Goal: Task Accomplishment & Management: Use online tool/utility

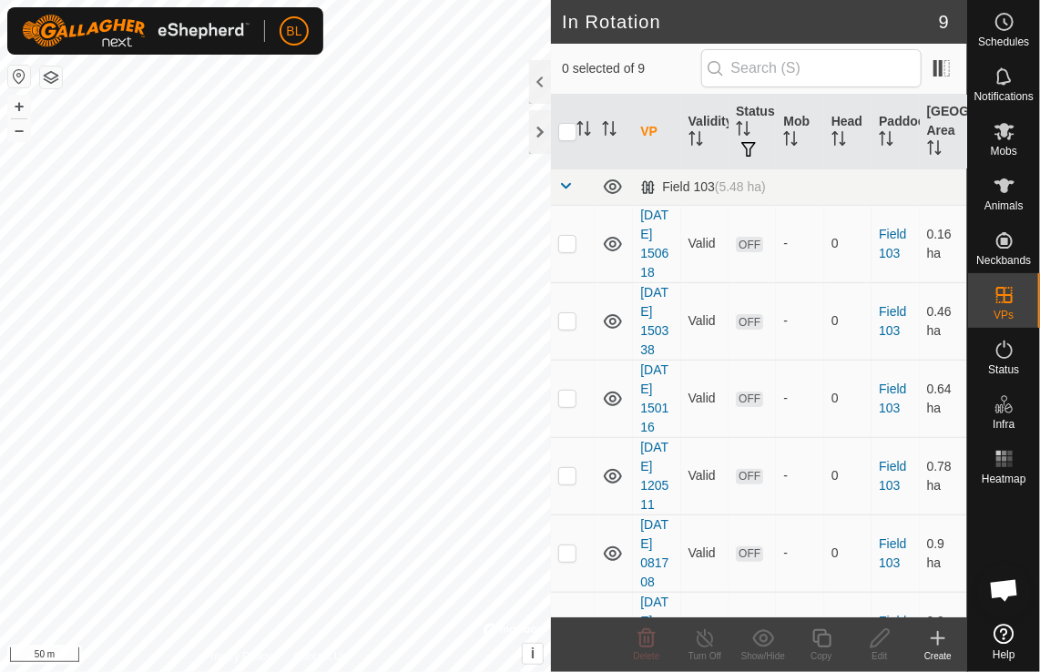
click at [938, 643] on icon at bounding box center [938, 638] width 0 height 13
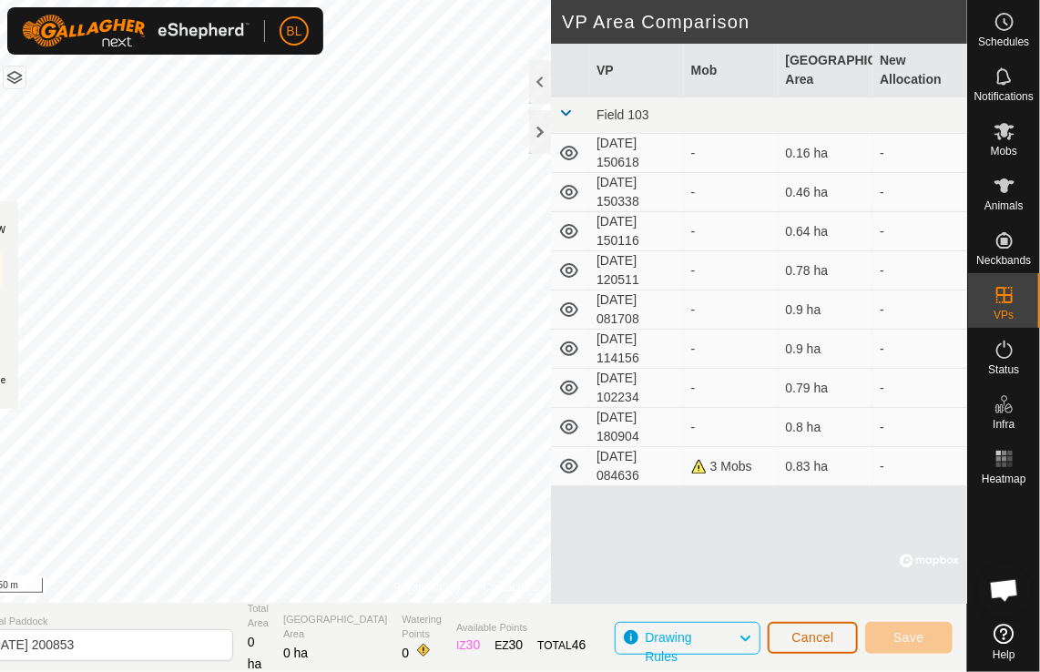
click at [831, 639] on span "Cancel" at bounding box center [812, 637] width 43 height 15
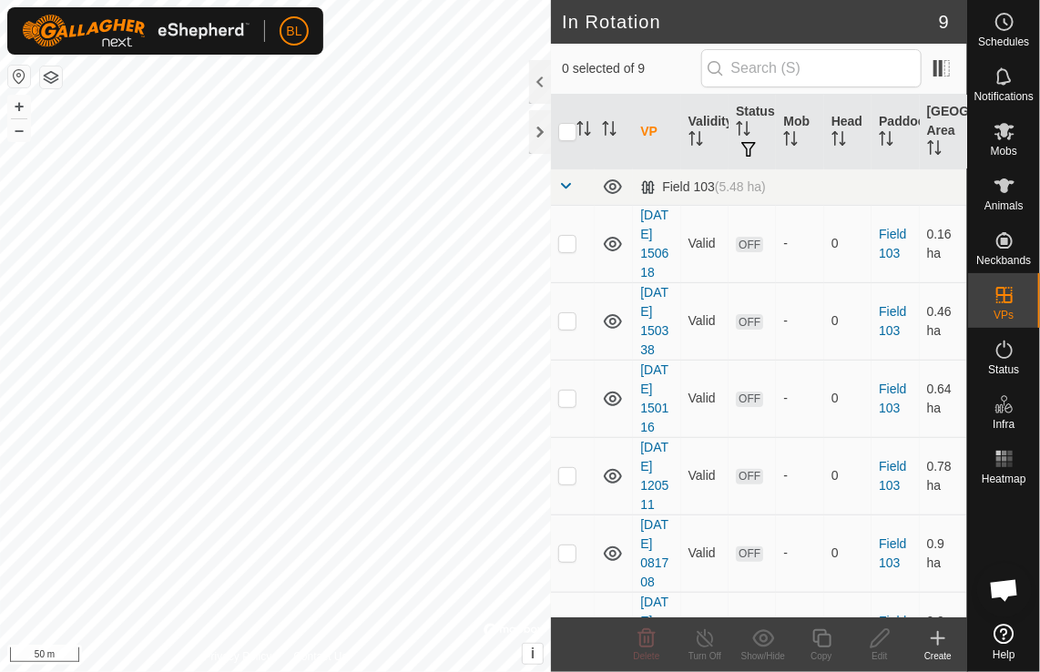
click at [934, 639] on icon at bounding box center [938, 639] width 22 height 22
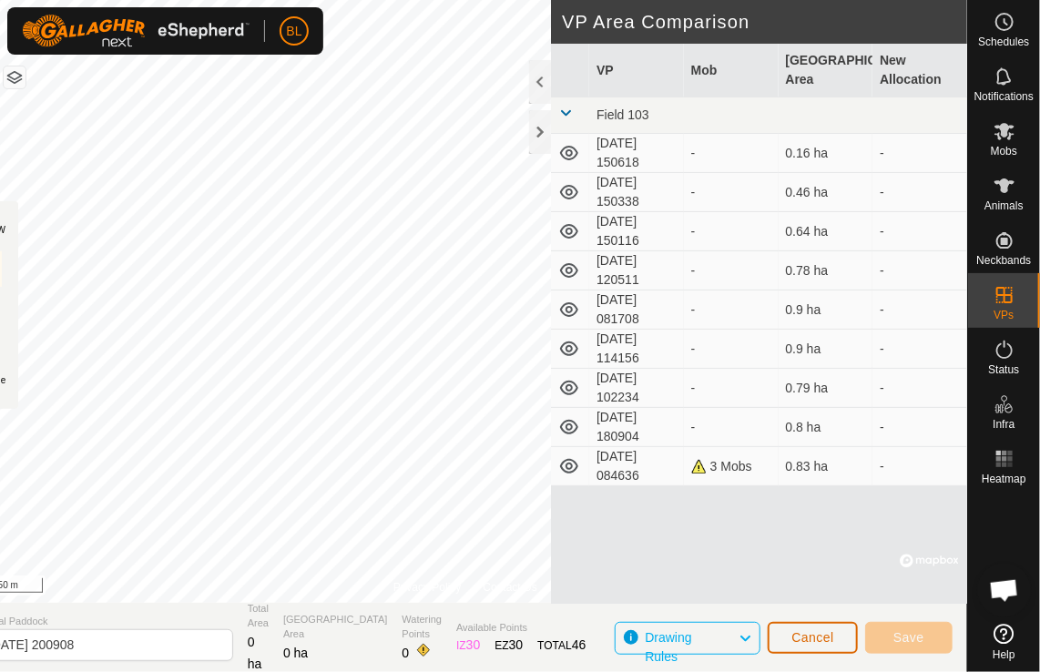
click at [805, 632] on span "Cancel" at bounding box center [812, 637] width 43 height 15
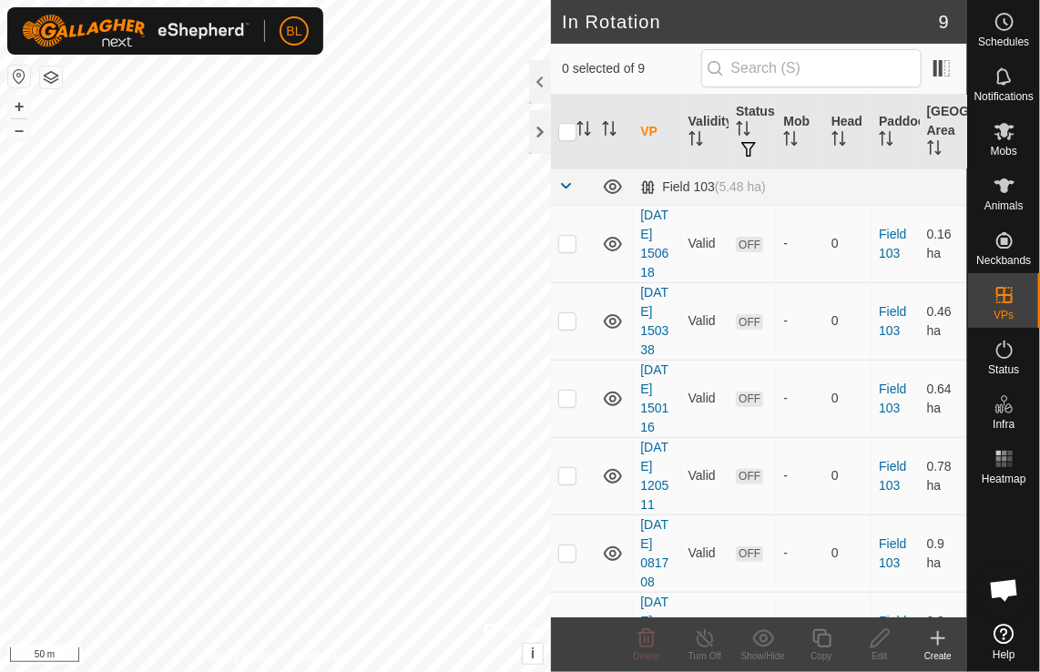
click at [933, 639] on icon at bounding box center [938, 639] width 22 height 22
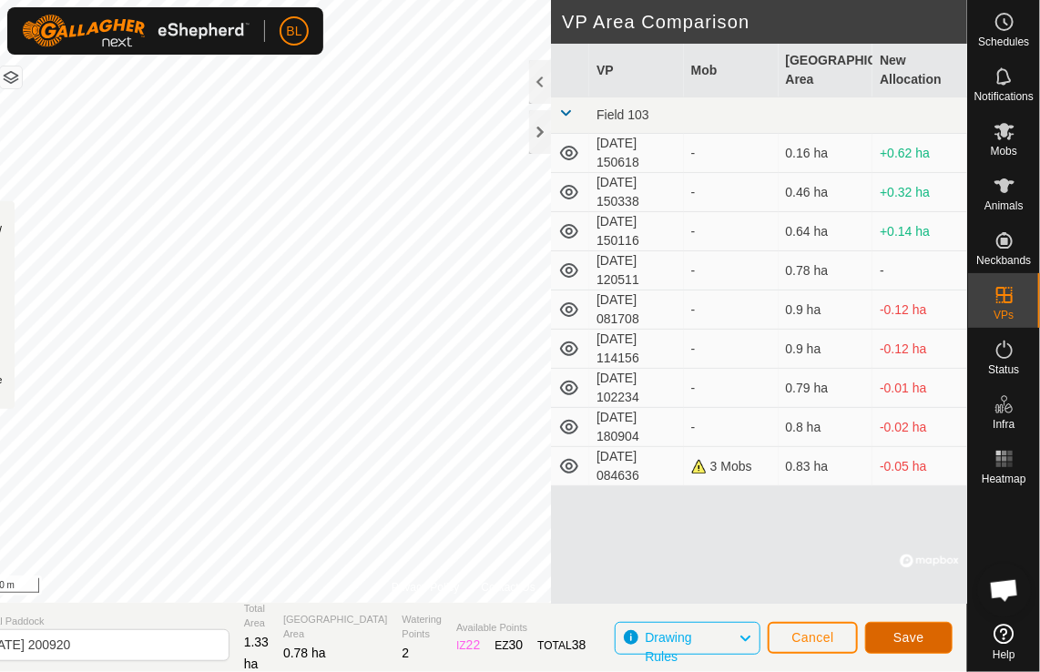
click at [917, 640] on span "Save" at bounding box center [909, 637] width 31 height 15
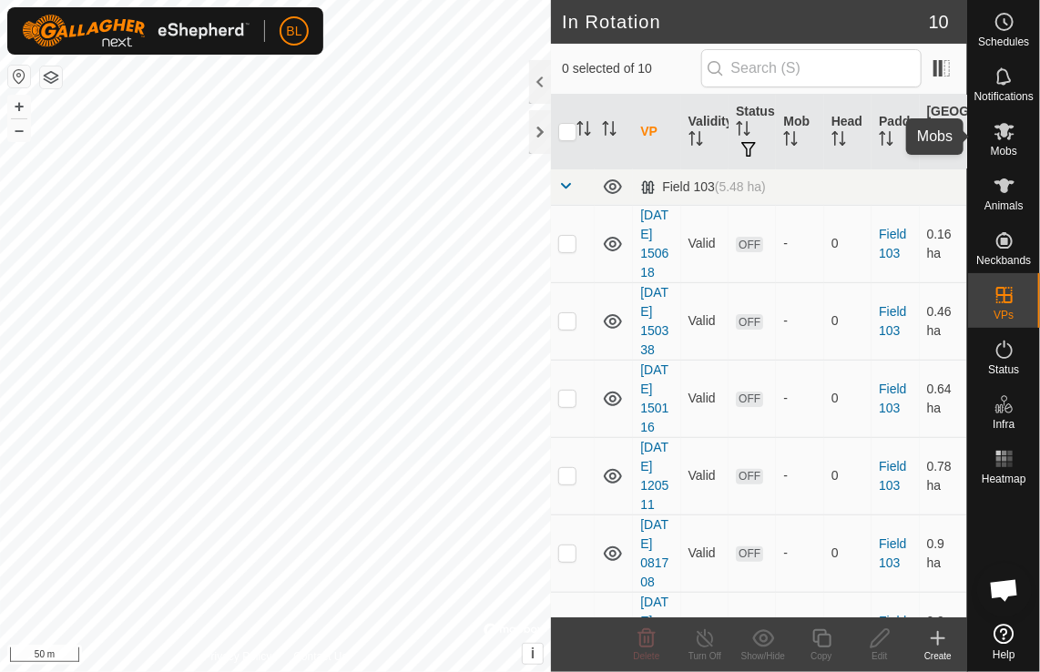
click at [1009, 141] on icon at bounding box center [1005, 131] width 22 height 22
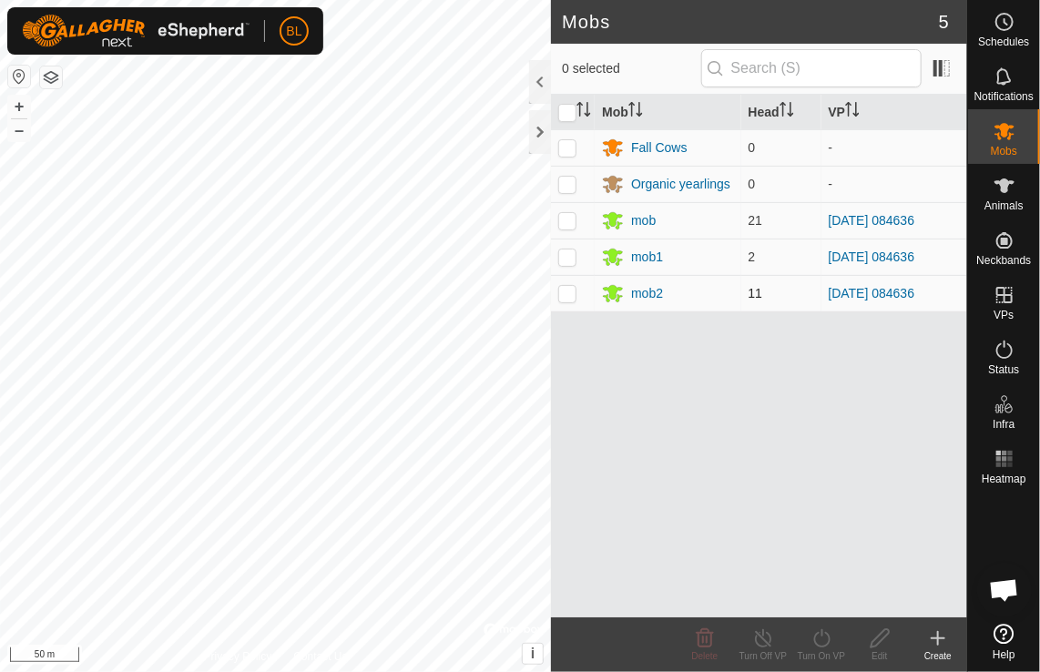
click at [571, 291] on p-checkbox at bounding box center [567, 293] width 18 height 15
checkbox input "true"
click at [564, 253] on p-checkbox at bounding box center [567, 257] width 18 height 15
checkbox input "true"
click at [564, 220] on p-checkbox at bounding box center [567, 220] width 18 height 15
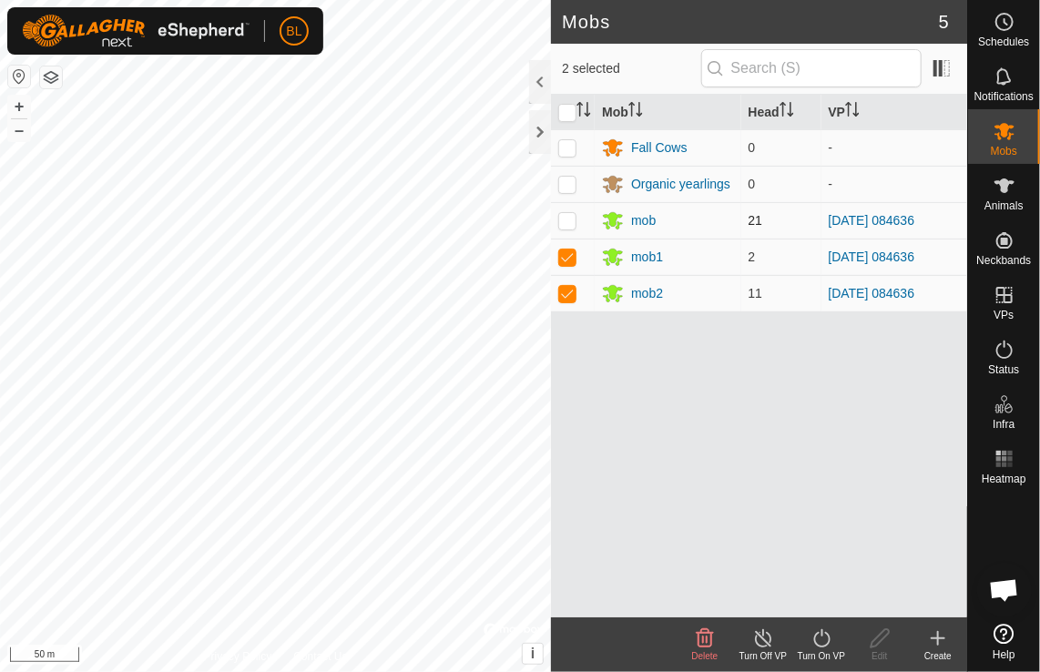
checkbox input "true"
click at [819, 642] on icon at bounding box center [822, 639] width 23 height 22
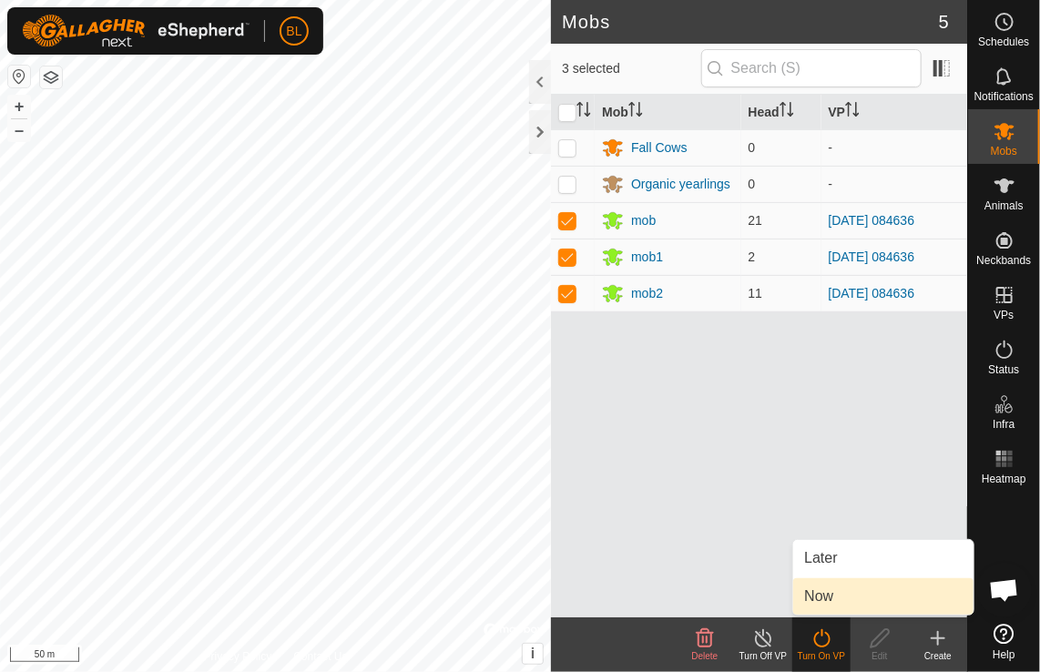
click at [812, 593] on link "Now" at bounding box center [883, 596] width 180 height 36
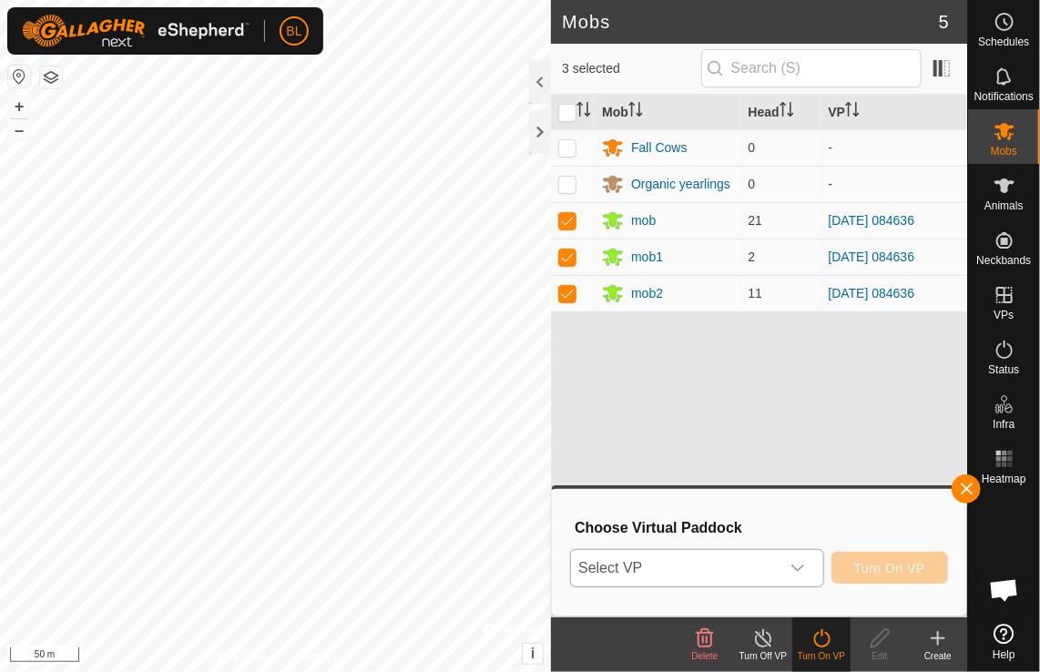
click at [804, 572] on icon "dropdown trigger" at bounding box center [798, 568] width 15 height 15
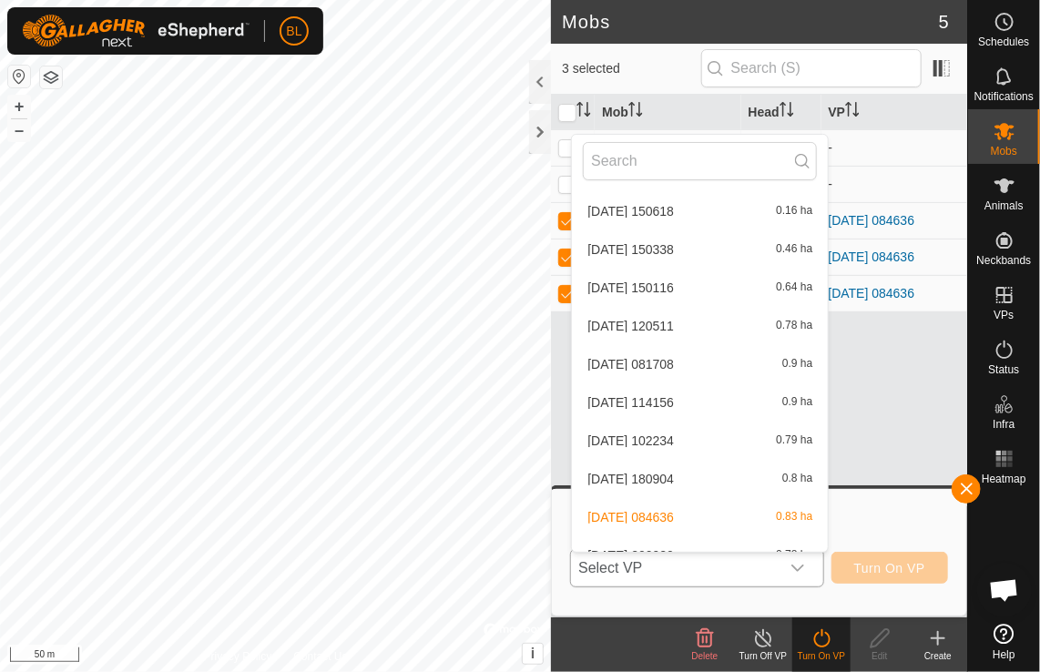
scroll to position [58, 0]
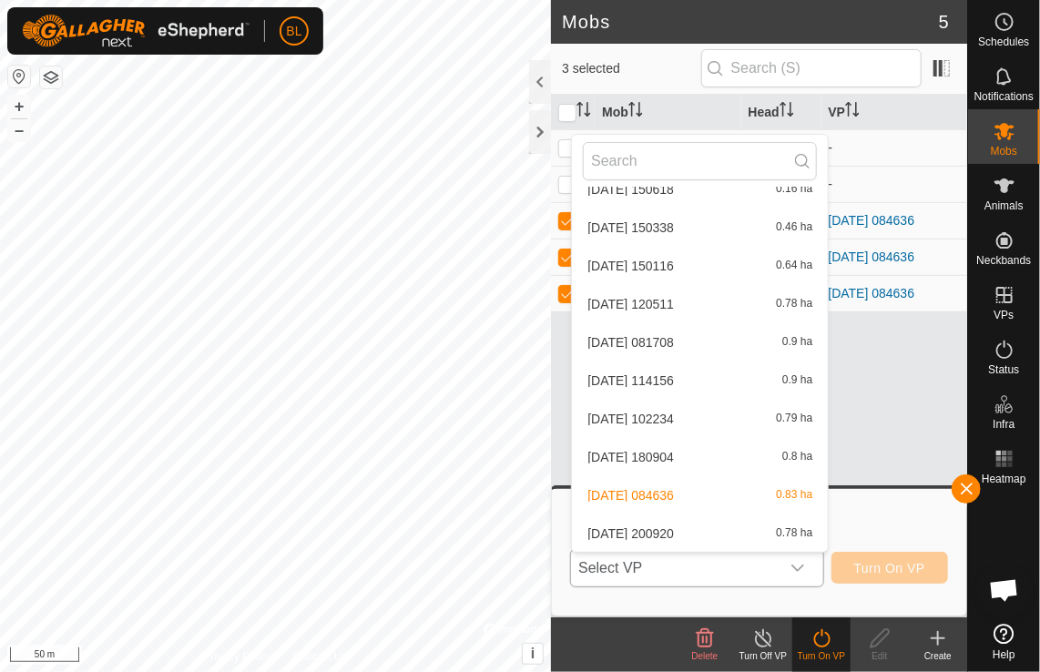
click at [682, 534] on li "[DATE] 200920 0.78 ha" at bounding box center [700, 534] width 256 height 36
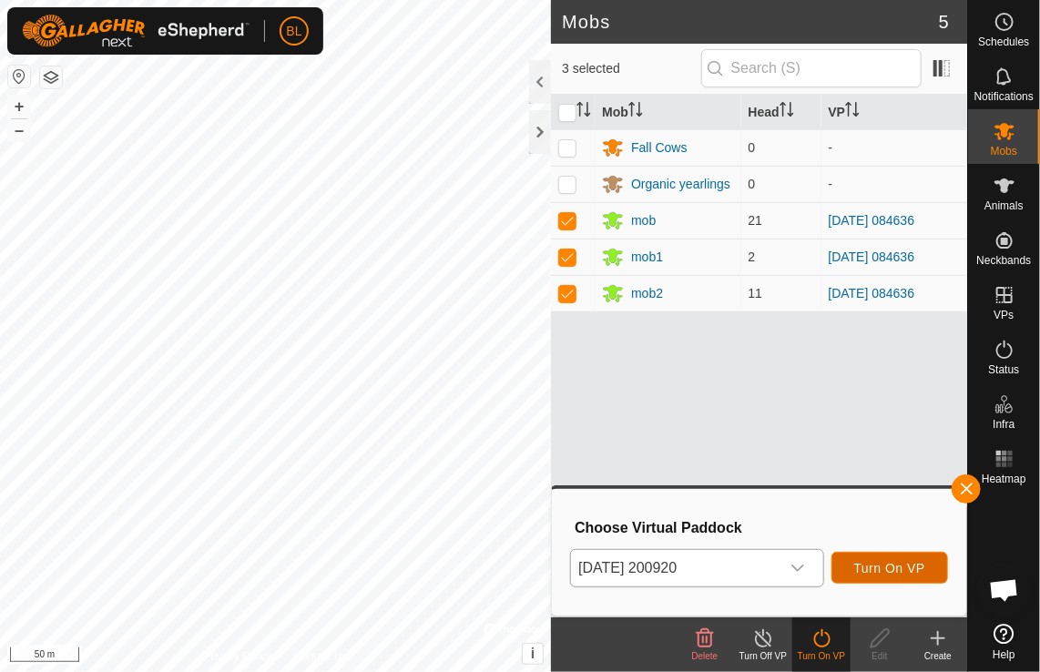
click at [881, 572] on span "Turn On VP" at bounding box center [889, 568] width 71 height 15
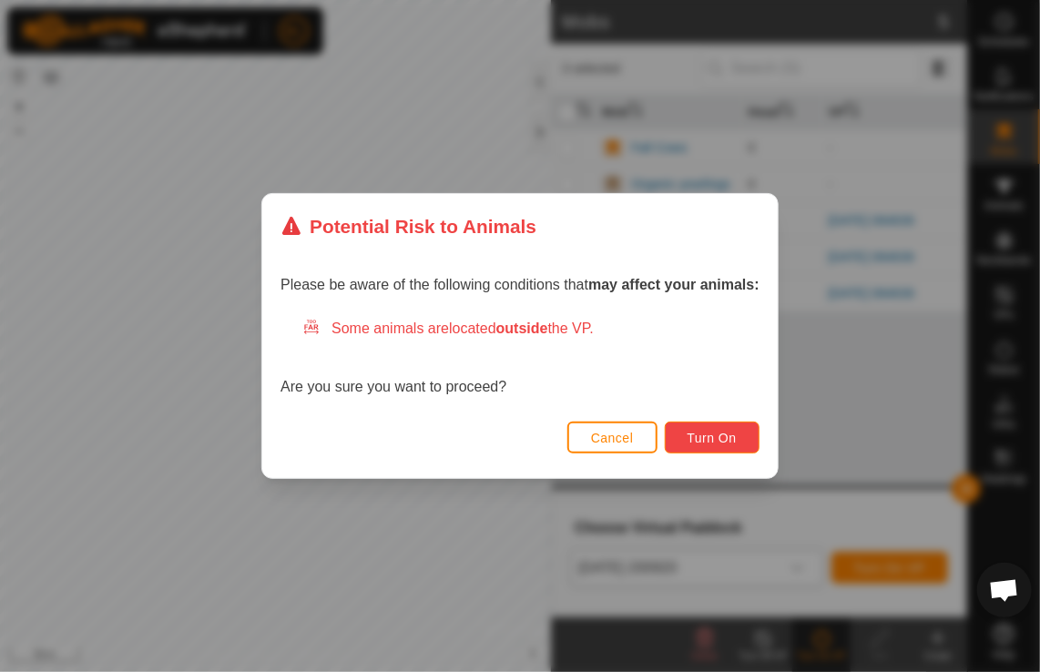
click at [698, 435] on span "Turn On" at bounding box center [712, 438] width 49 height 15
